Goal: Task Accomplishment & Management: Manage account settings

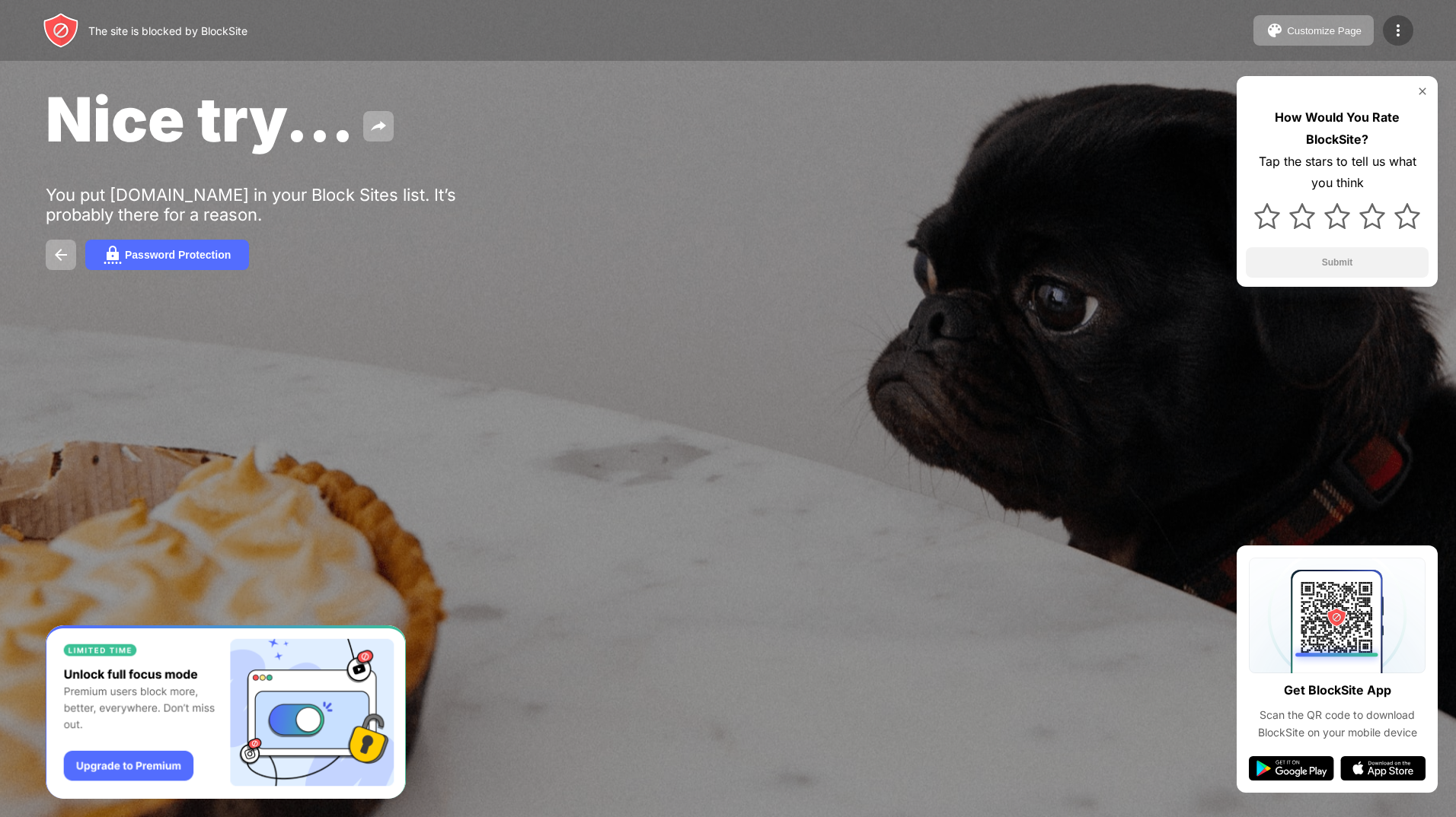
click at [1399, 24] on img at bounding box center [1397, 30] width 18 height 18
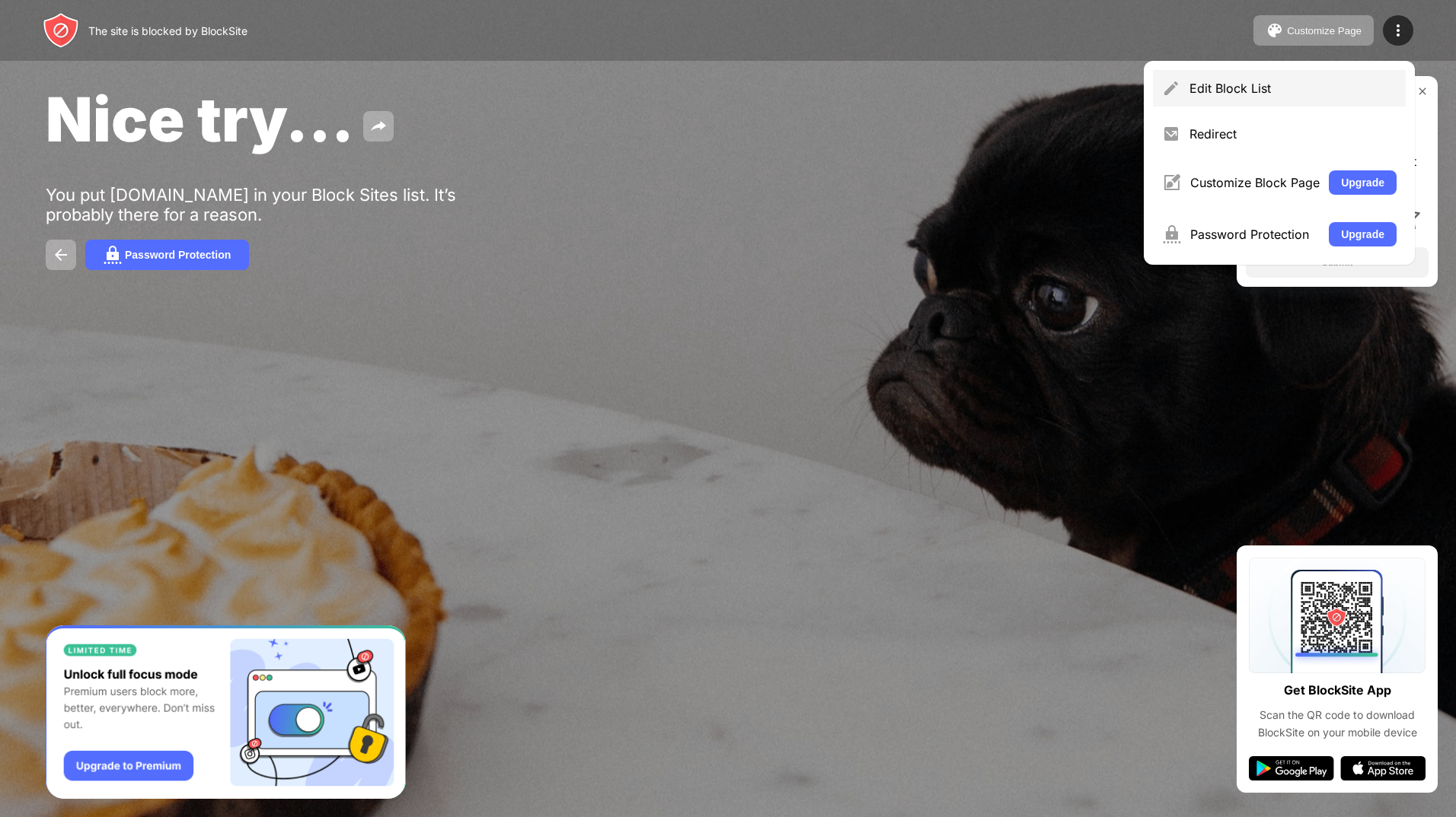
click at [1239, 96] on div "Edit Block List" at bounding box center [1279, 89] width 253 height 37
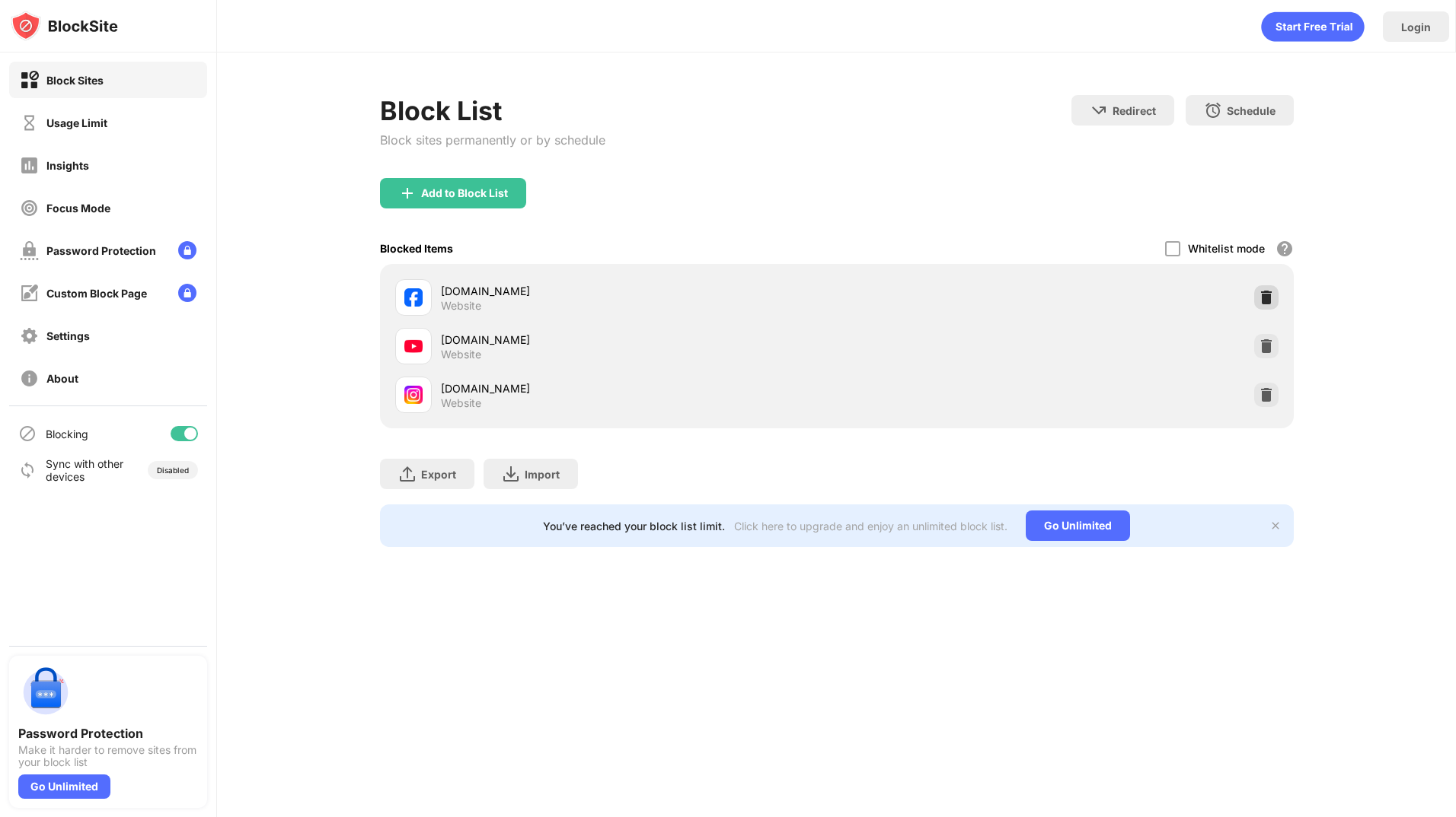
click at [1267, 298] on img at bounding box center [1266, 297] width 15 height 15
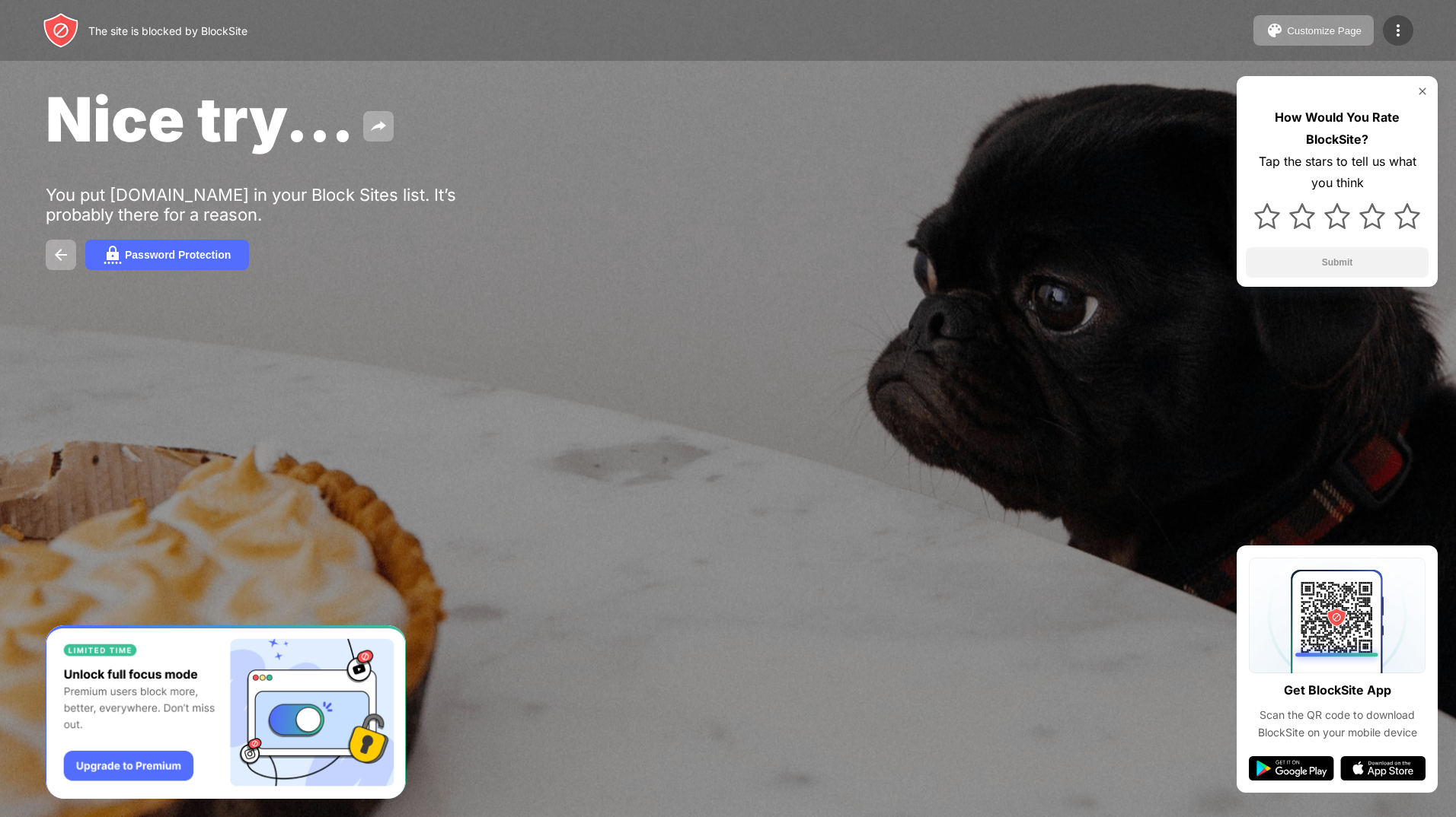
click at [1388, 32] on div at bounding box center [1398, 30] width 31 height 31
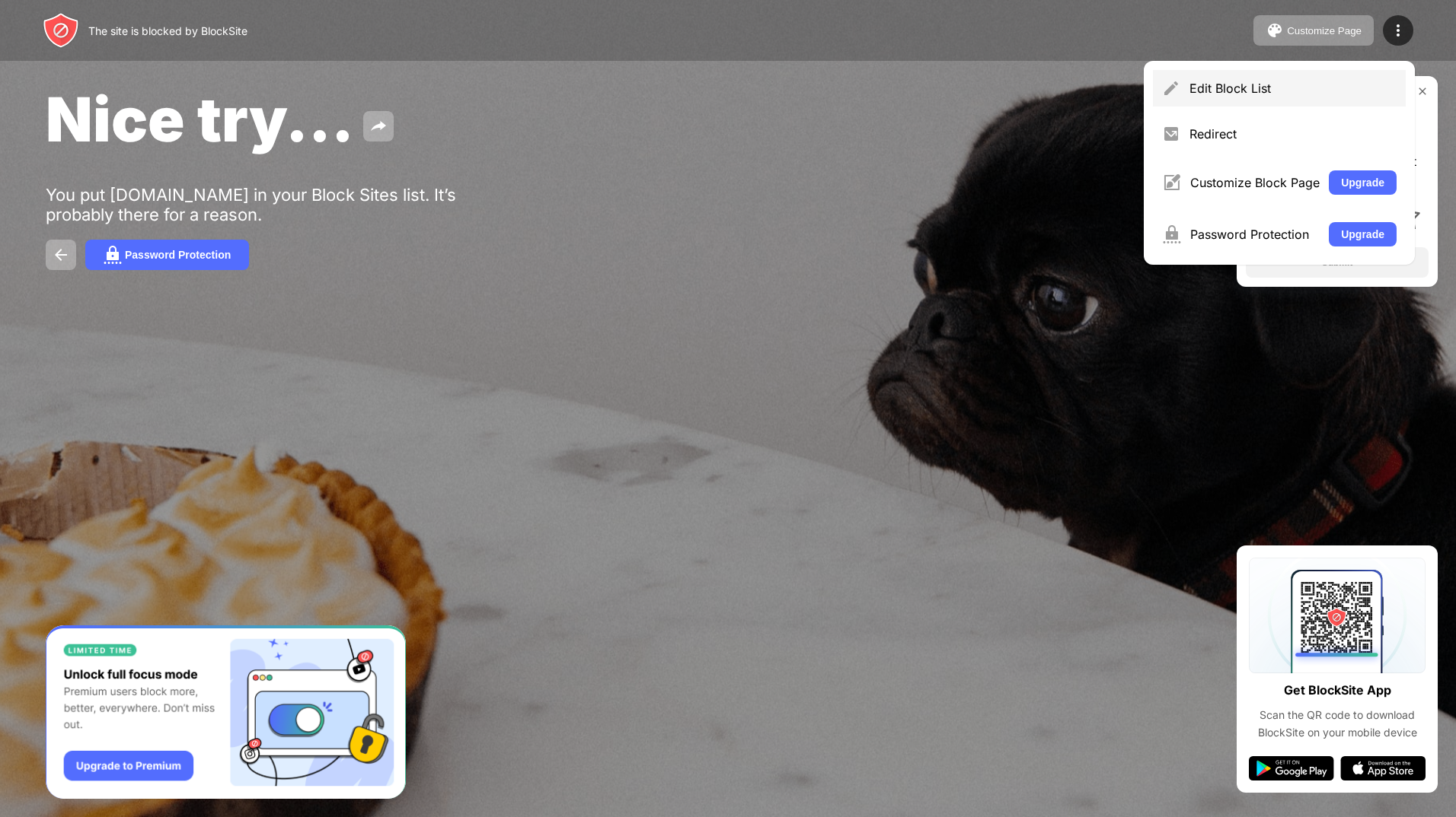
click at [1259, 100] on div "Edit Block List" at bounding box center [1279, 89] width 253 height 37
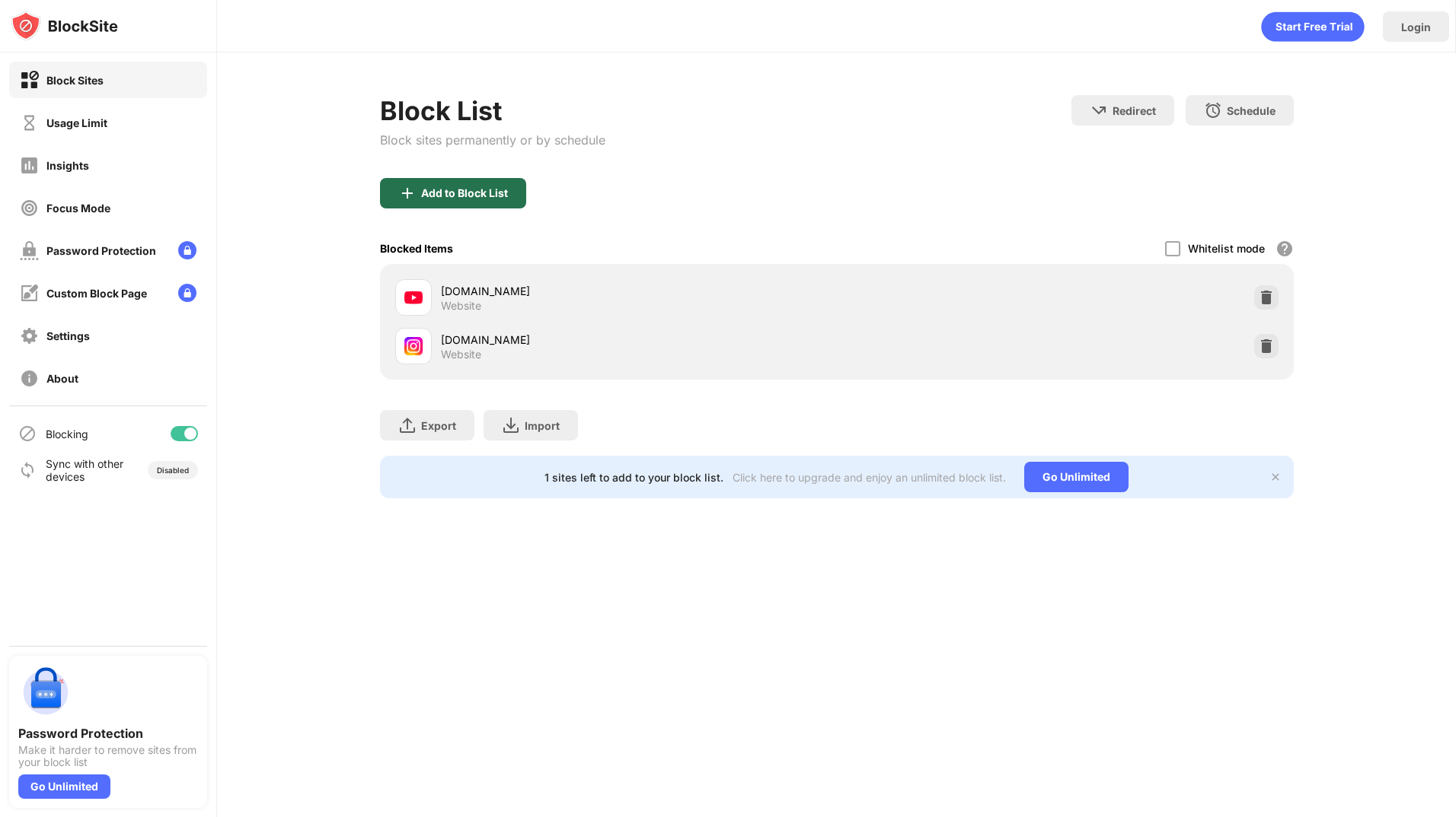
click at [410, 202] on div "Add to Block List" at bounding box center [453, 193] width 146 height 31
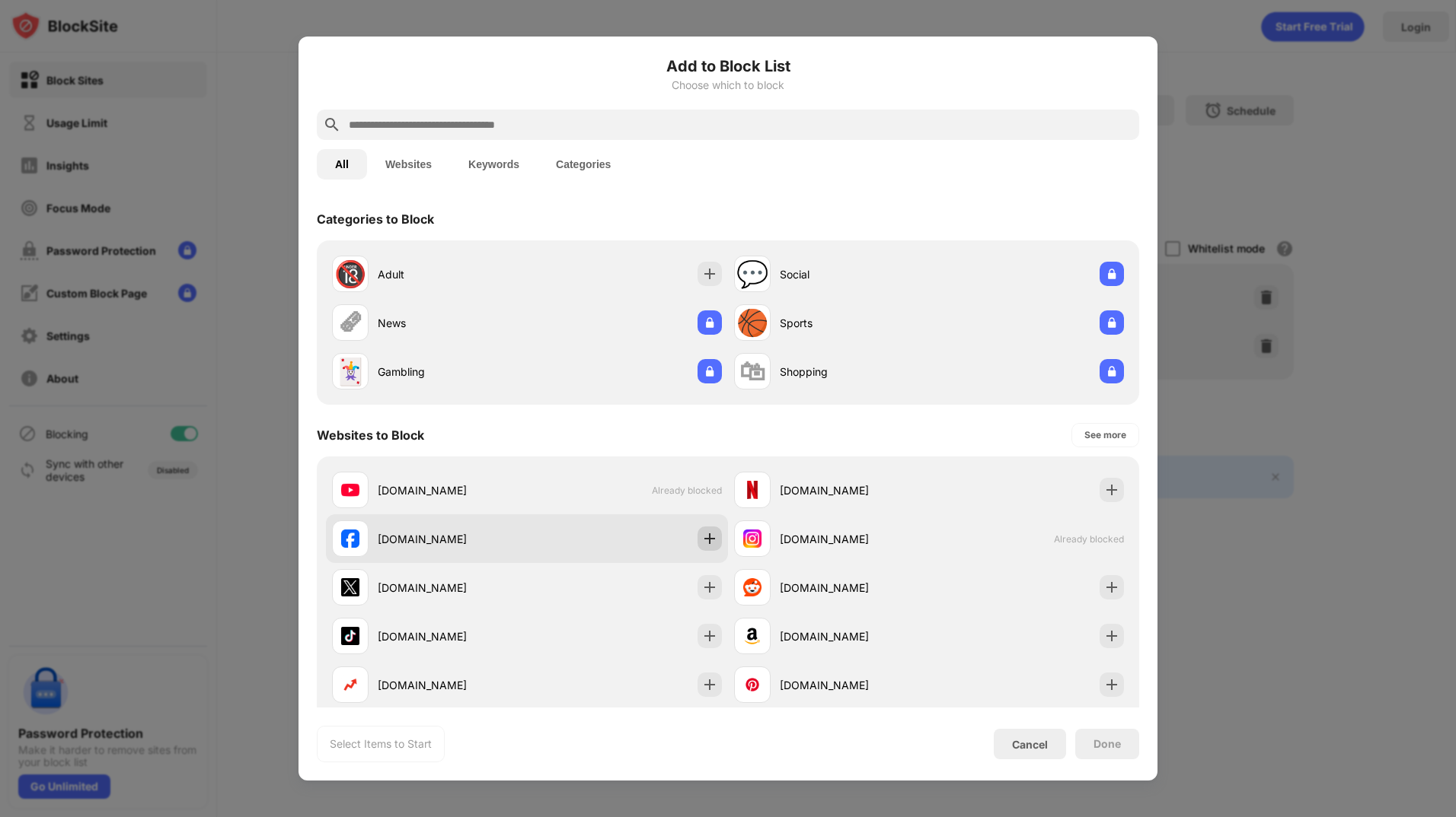
click at [703, 537] on img at bounding box center [709, 538] width 15 height 15
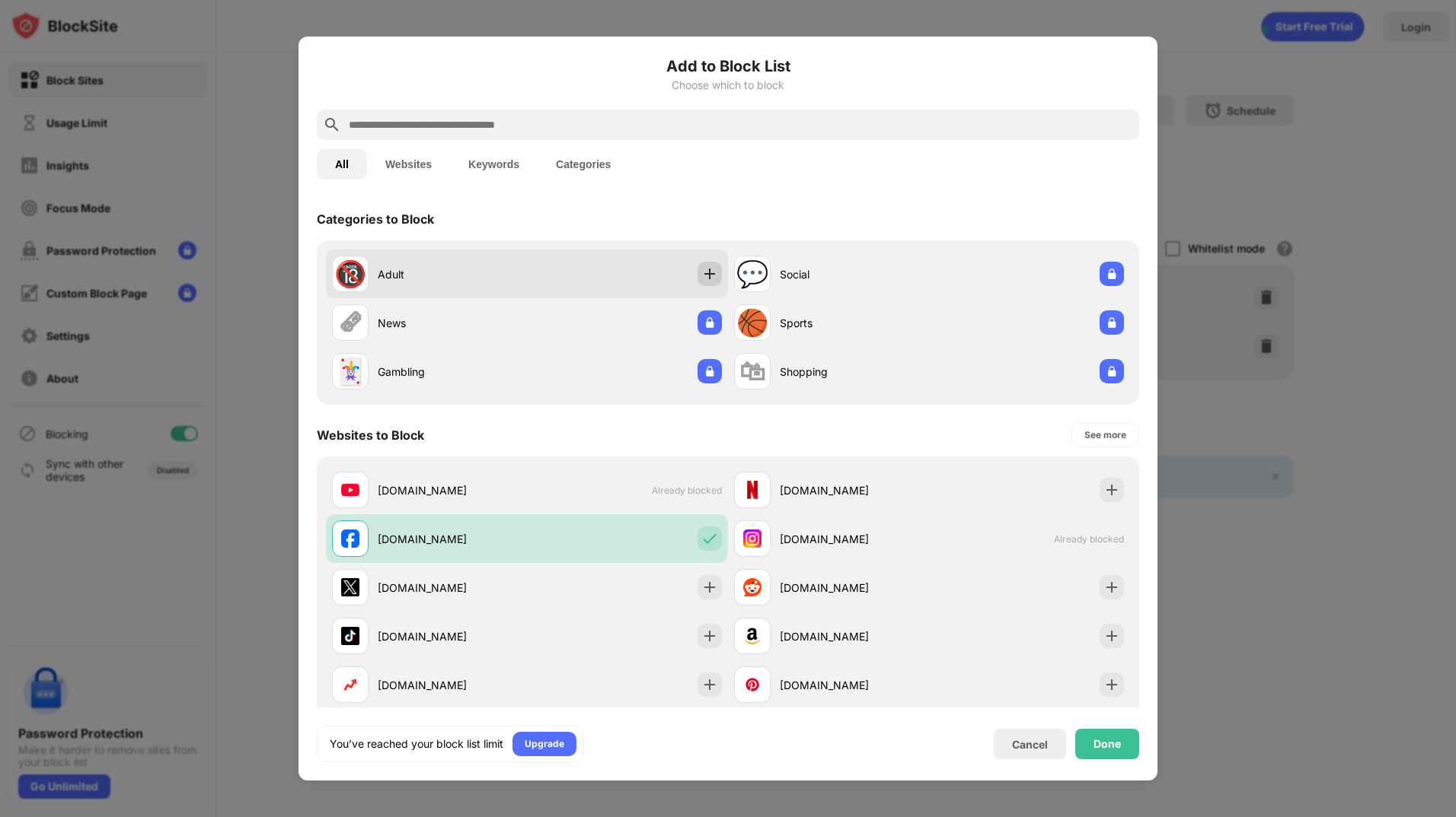
click at [706, 274] on img at bounding box center [709, 274] width 15 height 15
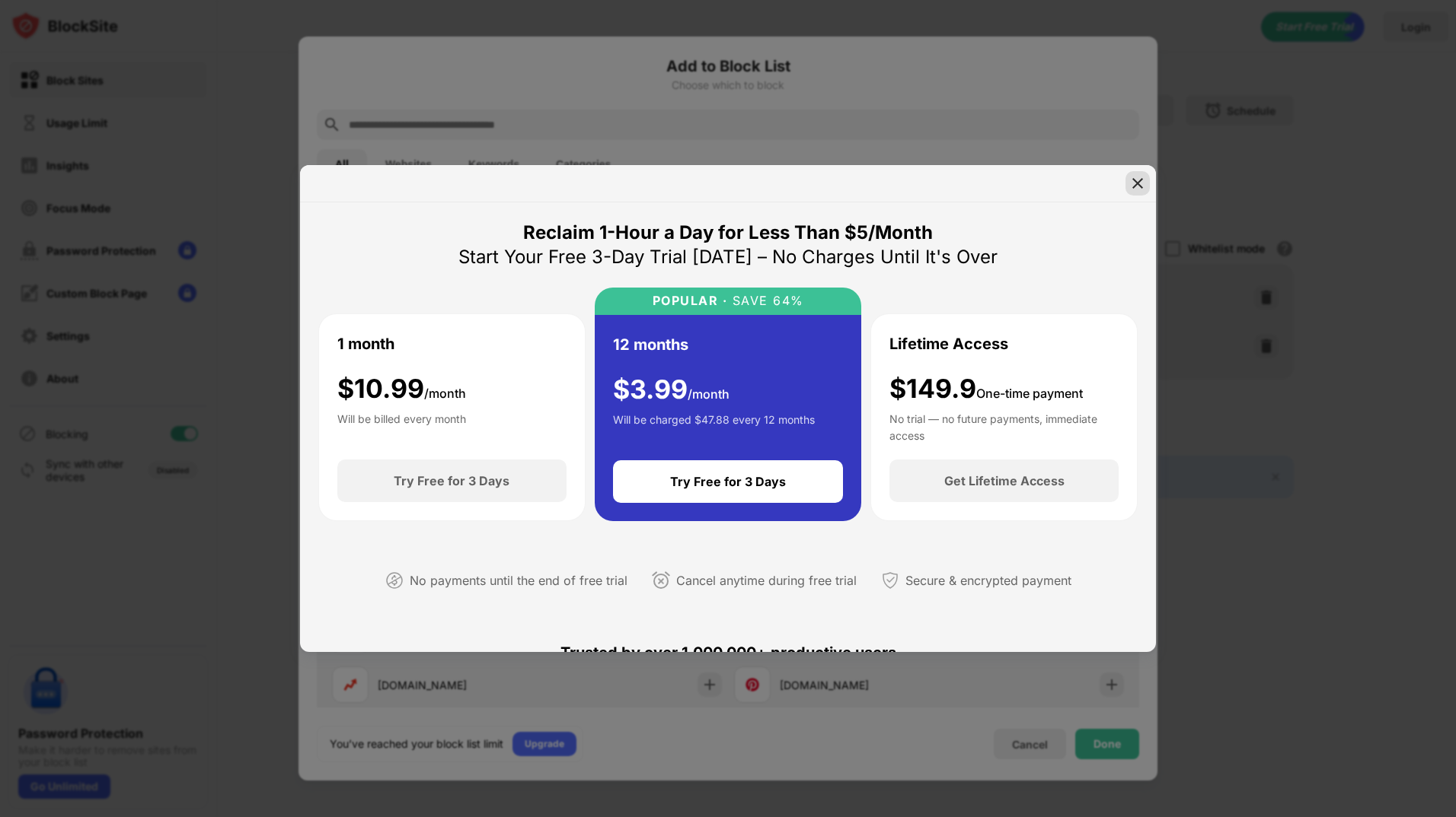
click at [1135, 187] on img at bounding box center [1137, 183] width 15 height 15
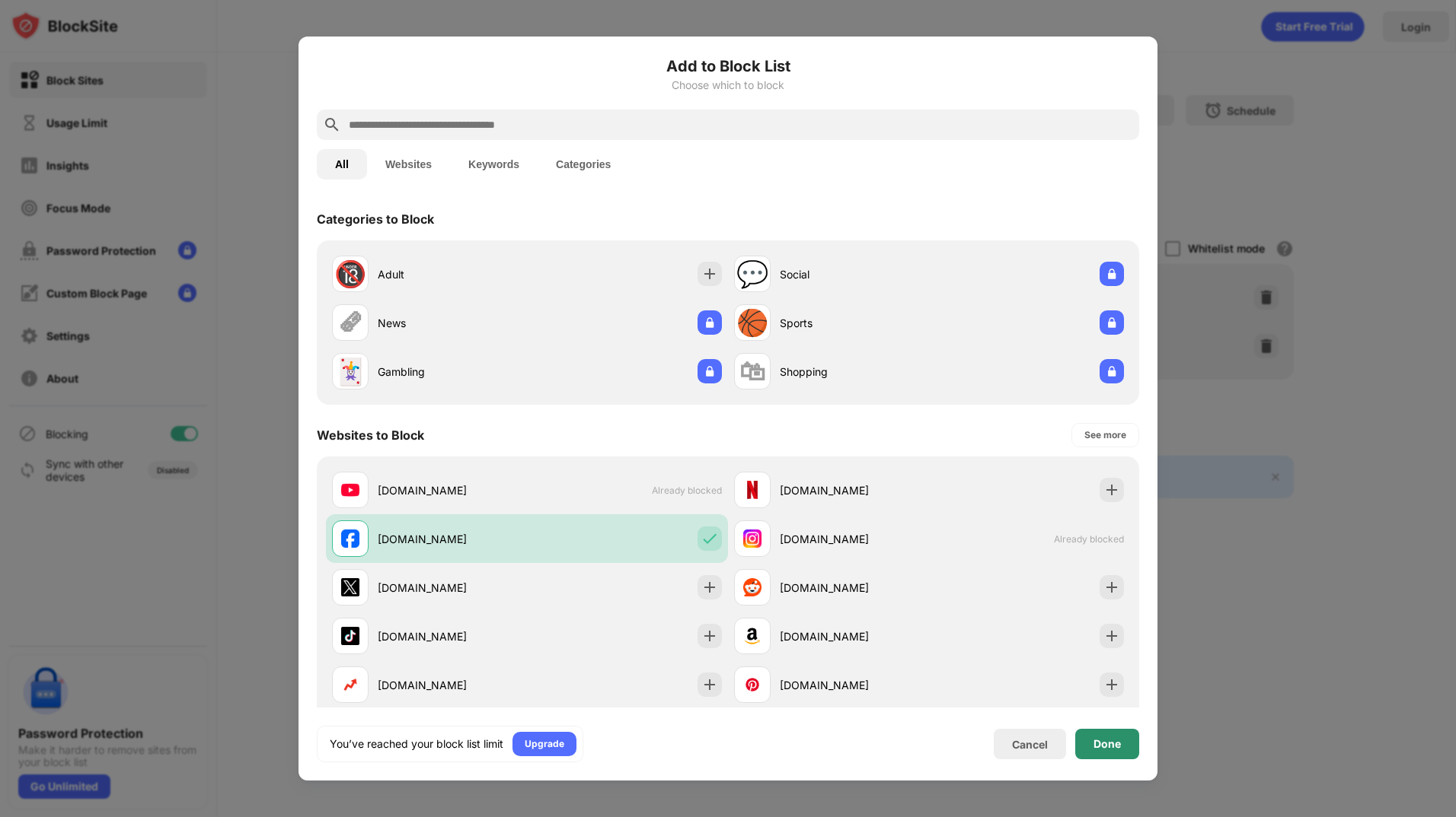
click at [1120, 748] on div "Done" at bounding box center [1107, 744] width 27 height 12
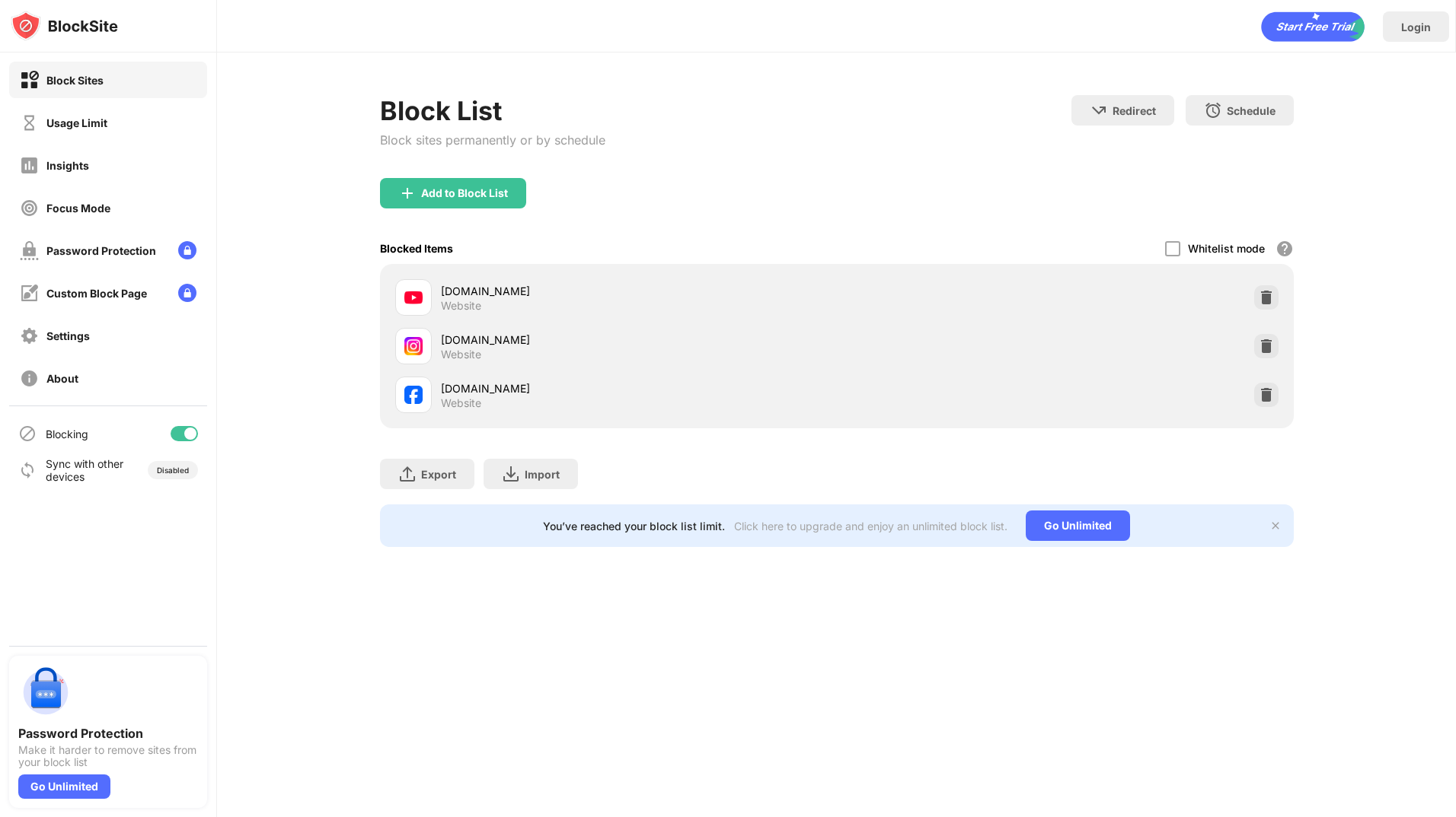
click at [935, 169] on div "Block List Block sites permanently or by schedule Redirect Choose a site to be …" at bounding box center [837, 137] width 914 height 83
